Goal: Task Accomplishment & Management: Manage account settings

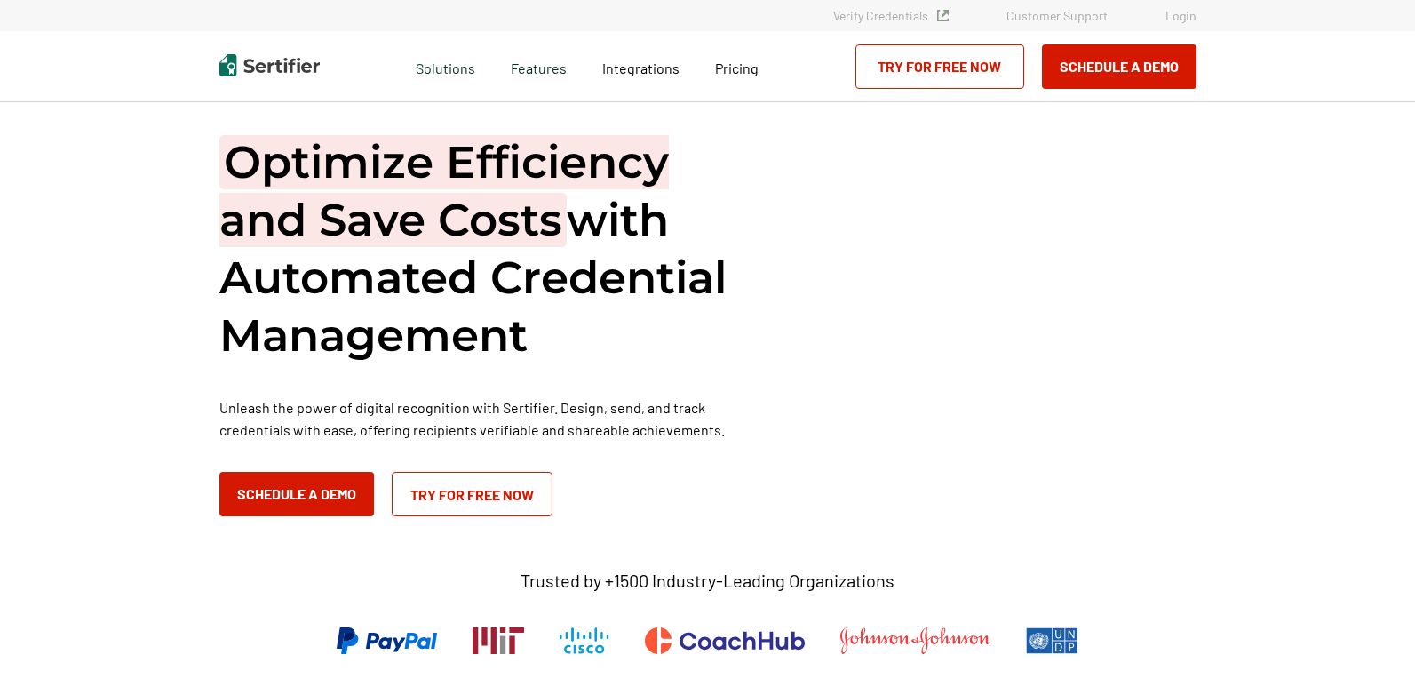
click at [1191, 17] on link "Login" at bounding box center [1181, 15] width 31 height 15
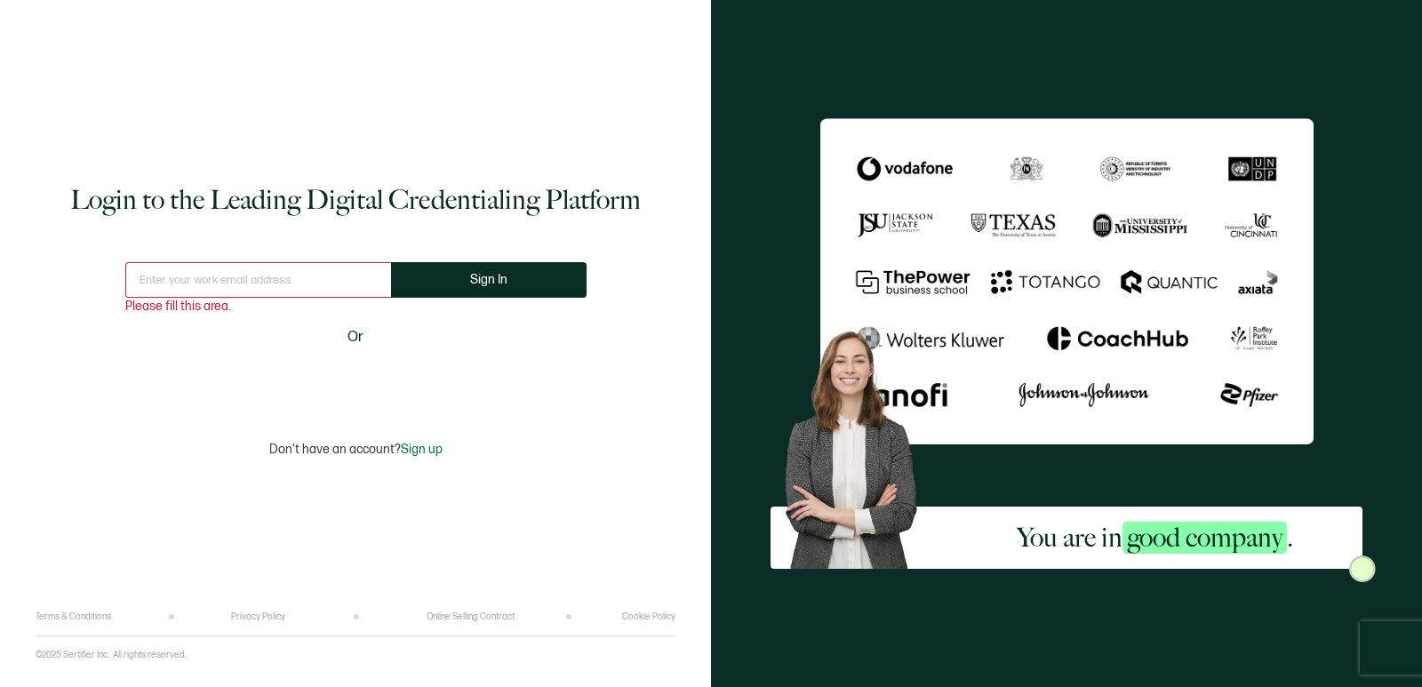
click at [247, 273] on input "text" at bounding box center [258, 280] width 266 height 36
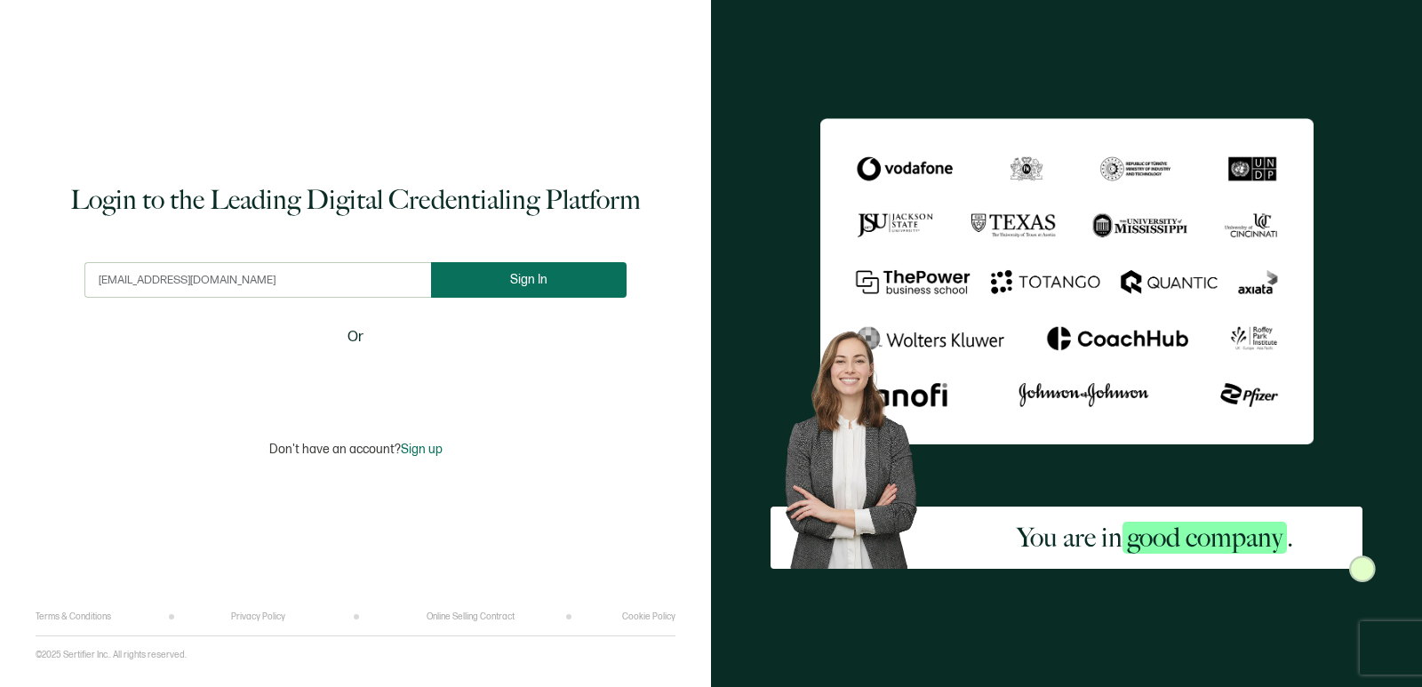
type input "[EMAIL_ADDRESS][DOMAIN_NAME]"
click at [524, 291] on button "Sign In" at bounding box center [528, 280] width 195 height 36
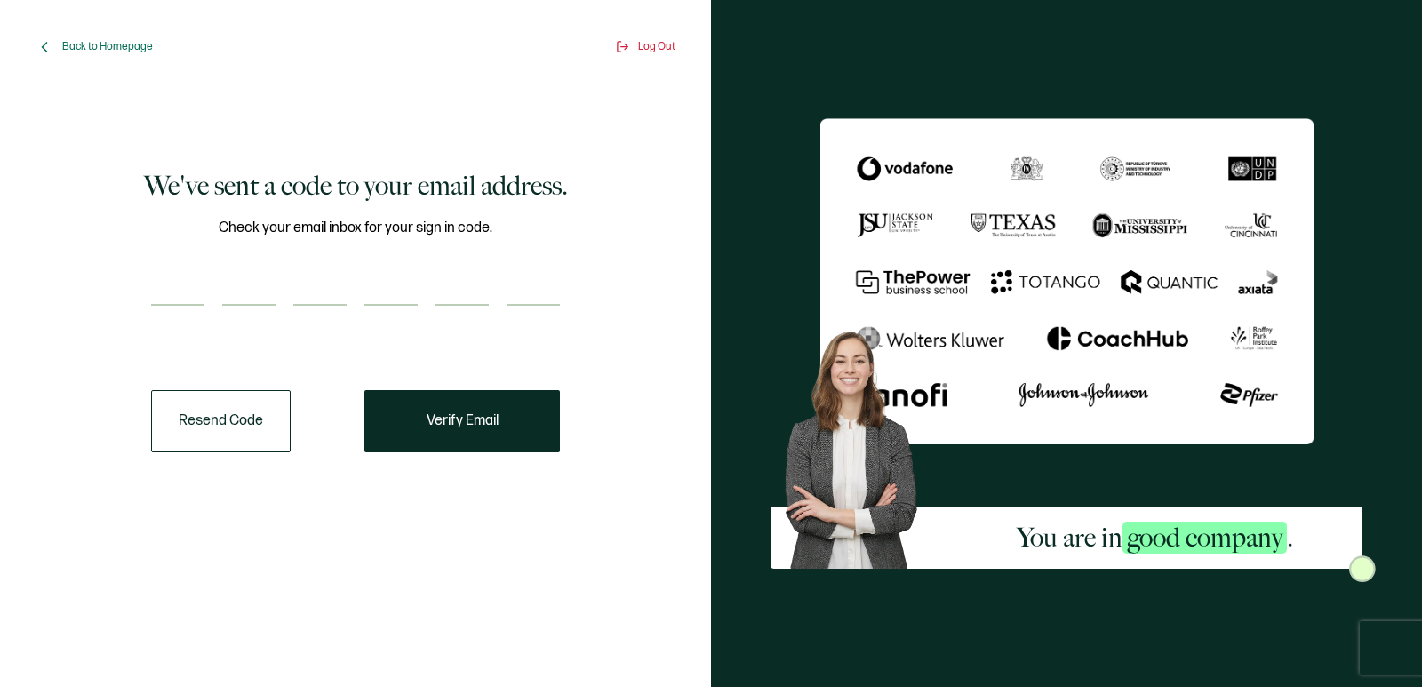
click at [196, 293] on input "number" at bounding box center [177, 288] width 53 height 36
paste input "1"
type input "1"
type input "8"
type input "3"
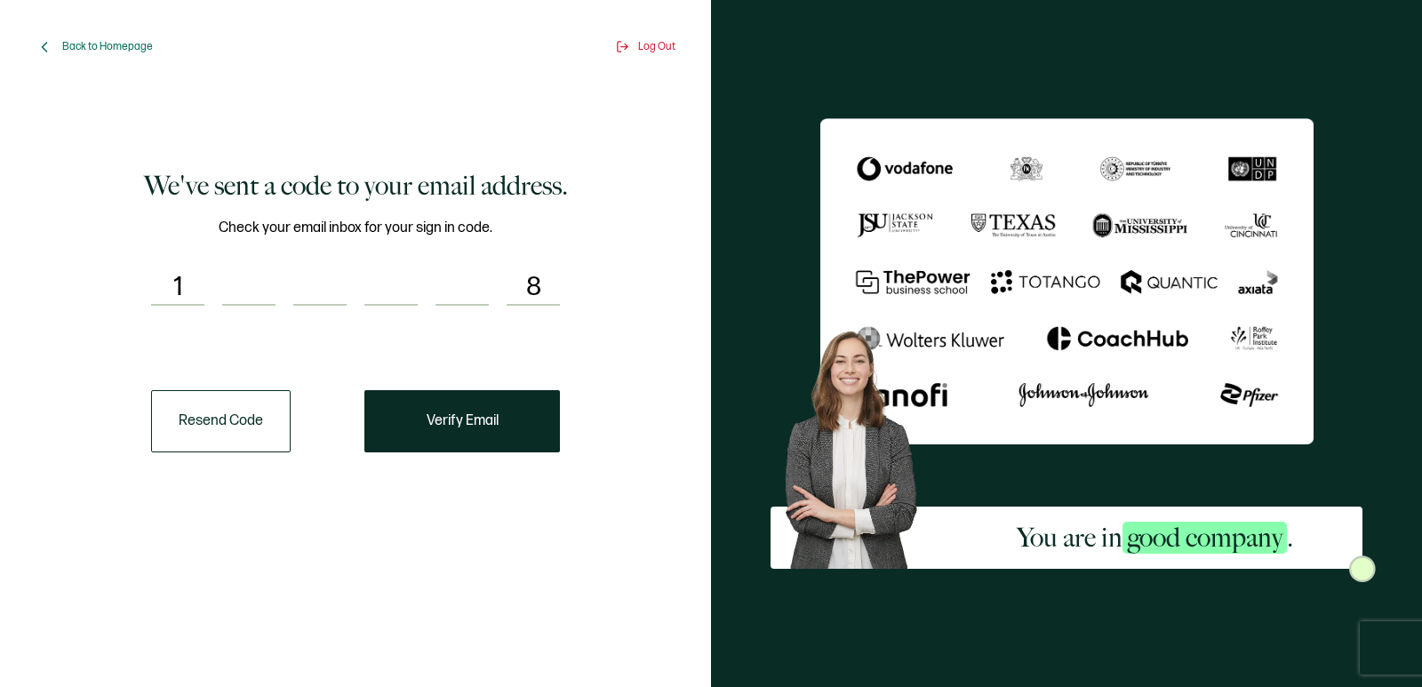
type input "3"
type input "7"
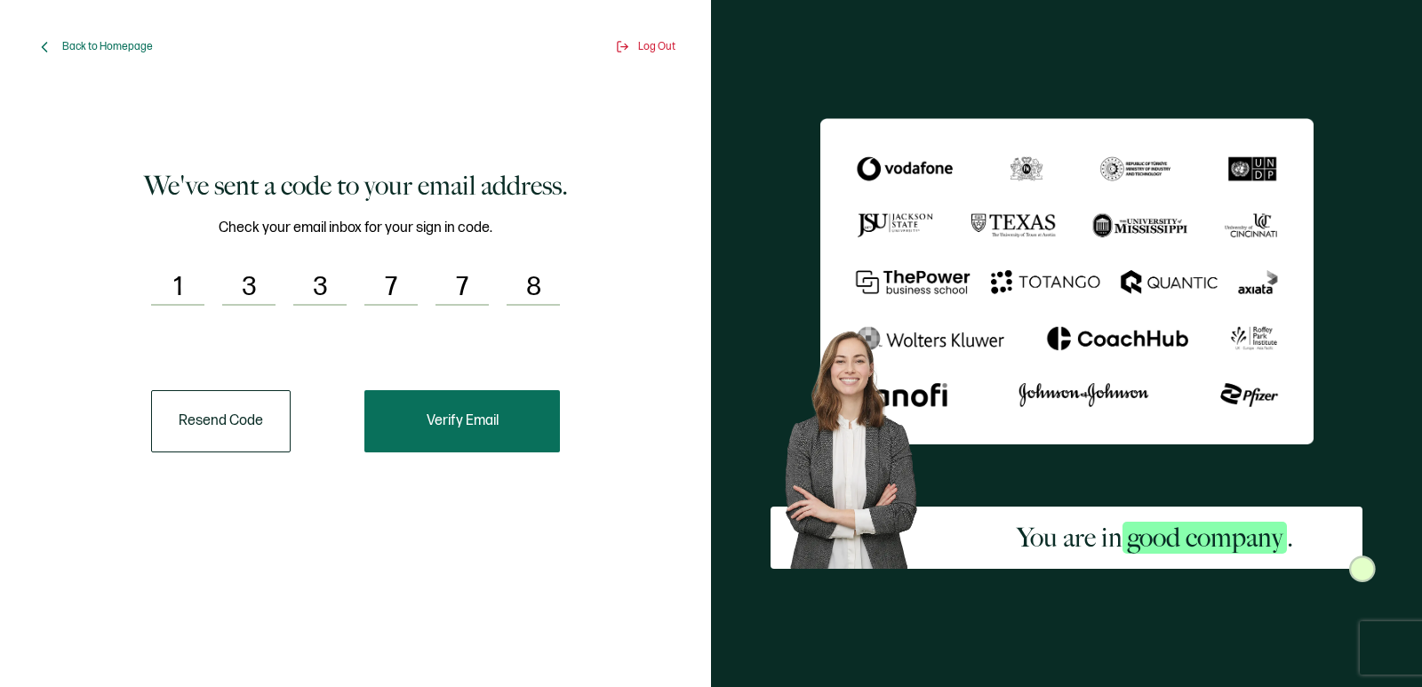
click at [503, 422] on button "Verify Email" at bounding box center [461, 421] width 195 height 62
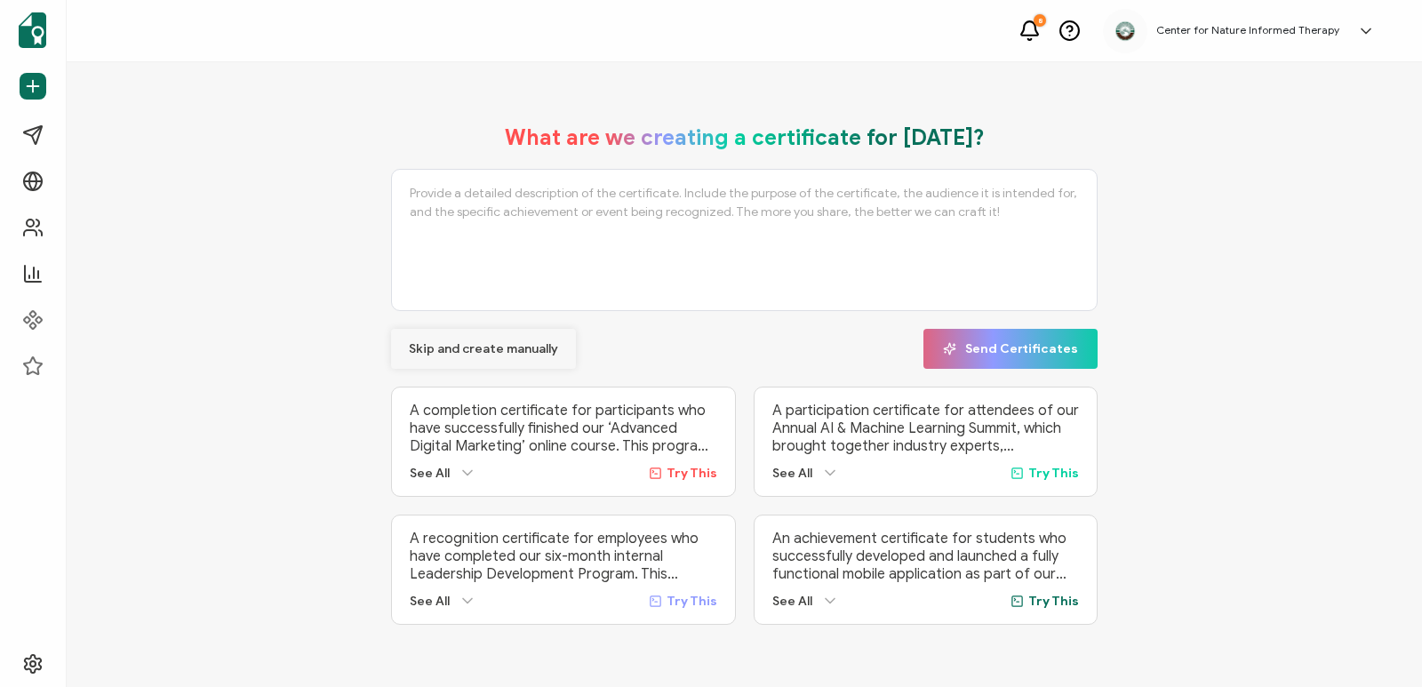
click at [490, 347] on span "Skip and create manually" at bounding box center [483, 349] width 149 height 12
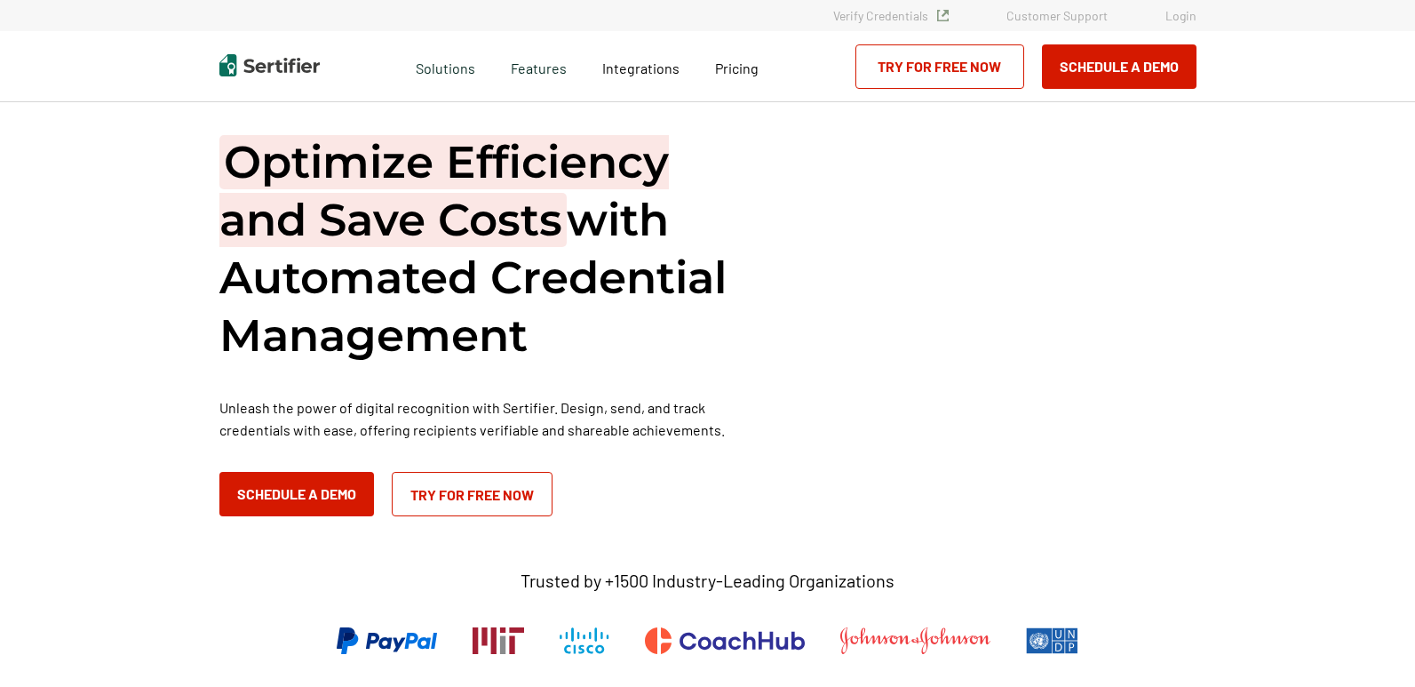
click at [1197, 18] on div "Verify Credentials Customer Support Login" at bounding box center [708, 15] width 1066 height 13
